Goal: Task Accomplishment & Management: Manage account settings

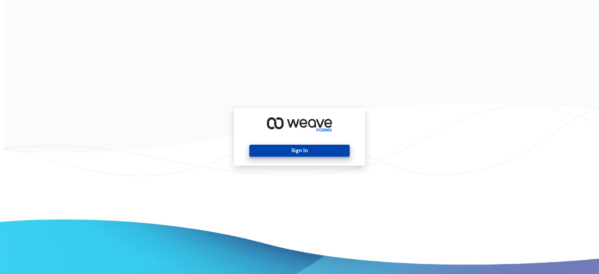
drag, startPoint x: 479, startPoint y: 4, endPoint x: 309, endPoint y: 151, distance: 224.1
click at [309, 151] on button "Sign In" at bounding box center [299, 151] width 100 height 12
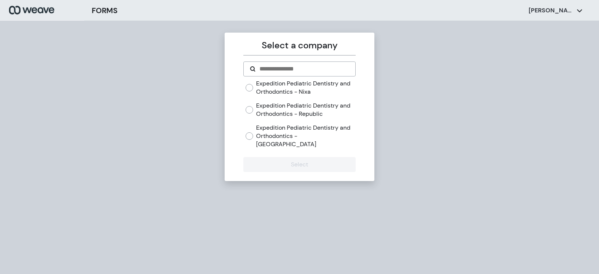
click at [295, 115] on label "Expedition Pediatric Dentistry and Orthodontics - Republic" at bounding box center [305, 109] width 99 height 16
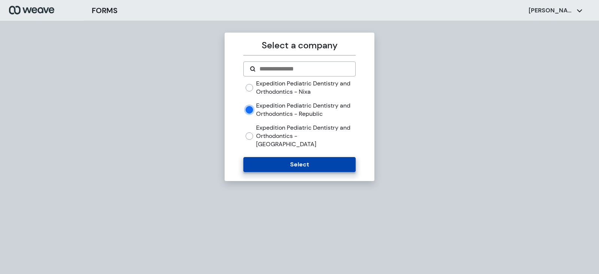
click at [301, 157] on button "Select" at bounding box center [299, 164] width 112 height 15
